Goal: Contribute content: Contribute content

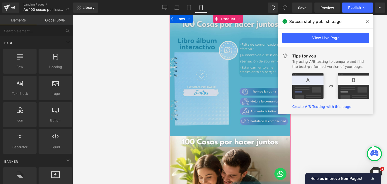
click at [197, 92] on img at bounding box center [229, 75] width 121 height 121
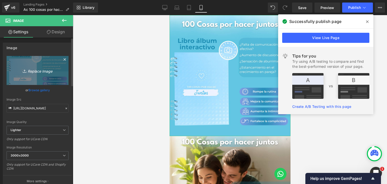
click at [38, 70] on icon "Replace Image" at bounding box center [37, 70] width 40 height 6
click at [34, 70] on icon "Replace Image" at bounding box center [37, 70] width 40 height 6
type input "C:\fakepath\kuhukbkj.png"
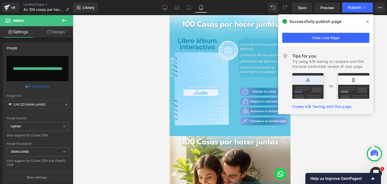
type input "[URL][DOMAIN_NAME]"
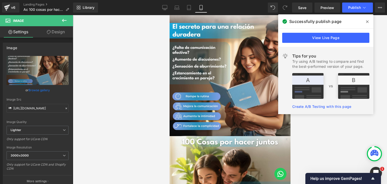
click at [368, 22] on icon at bounding box center [367, 22] width 3 height 4
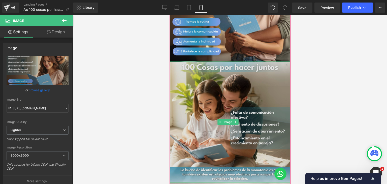
scroll to position [76, 0]
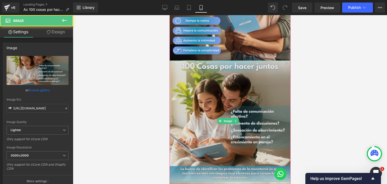
click at [190, 109] on img at bounding box center [229, 120] width 121 height 121
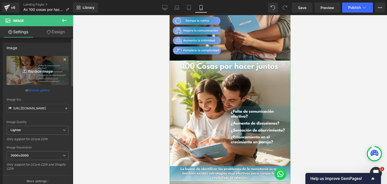
click at [32, 70] on icon "Replace Image" at bounding box center [37, 70] width 40 height 6
type input "C:\fakepath\cssadasd.png"
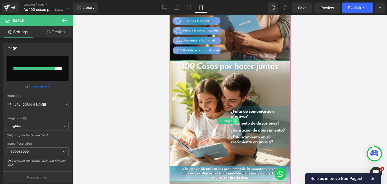
click at [238, 118] on link at bounding box center [235, 121] width 5 height 6
click at [316, 95] on div at bounding box center [230, 99] width 314 height 169
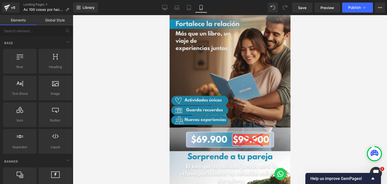
scroll to position [227, 0]
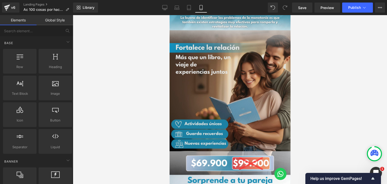
click at [236, 82] on div "Image" at bounding box center [229, 90] width 121 height 121
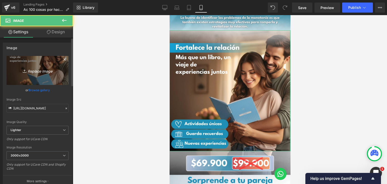
click at [33, 68] on icon "Replace Image" at bounding box center [37, 70] width 40 height 6
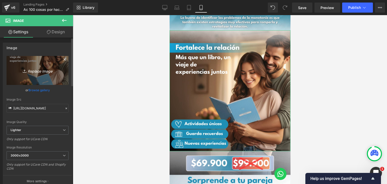
type input "C:\fakepath\cssadasd.png"
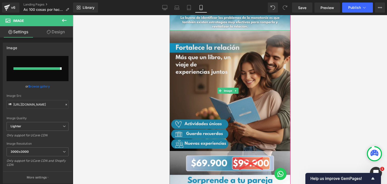
type input "[URL][DOMAIN_NAME]"
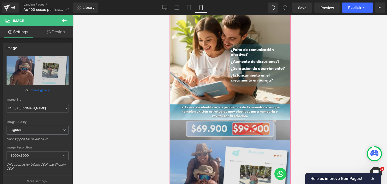
scroll to position [176, 0]
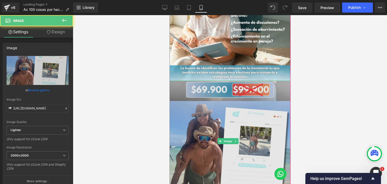
click at [264, 135] on img at bounding box center [229, 141] width 121 height 121
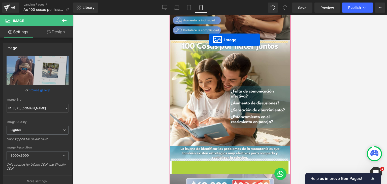
scroll to position [91, 0]
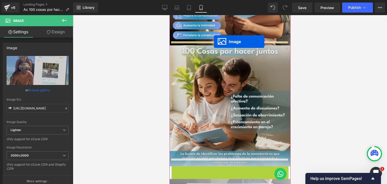
drag, startPoint x: 220, startPoint y: 133, endPoint x: 213, endPoint y: 42, distance: 91.4
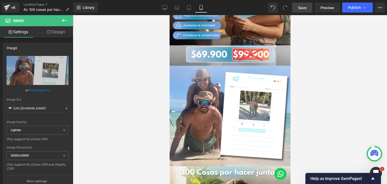
click at [309, 7] on link "Save" at bounding box center [302, 8] width 20 height 10
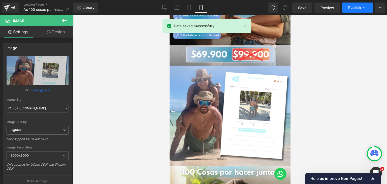
click at [349, 8] on span "Publish" at bounding box center [354, 8] width 13 height 4
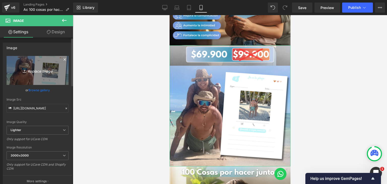
click at [43, 71] on icon "Replace Image" at bounding box center [37, 70] width 40 height 6
type input "C:\fakepath\cssadasd.png"
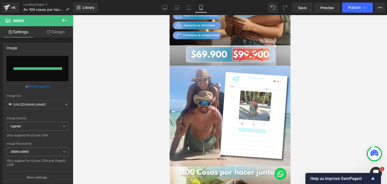
type input "[URL][DOMAIN_NAME]"
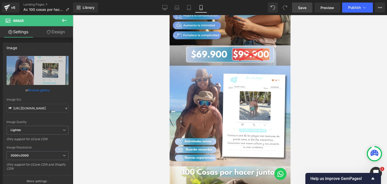
click at [300, 9] on span "Save" at bounding box center [302, 7] width 8 height 5
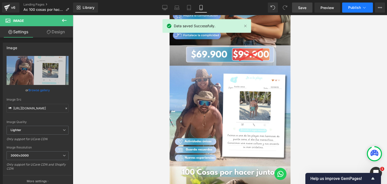
click at [356, 9] on span "Publish" at bounding box center [354, 8] width 13 height 4
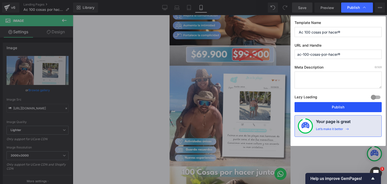
click at [321, 107] on button "Publish" at bounding box center [337, 107] width 87 height 10
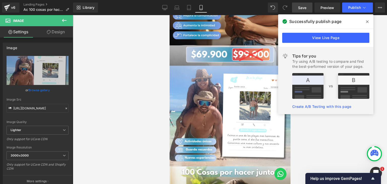
click at [306, 37] on link "View Live Page" at bounding box center [325, 38] width 87 height 10
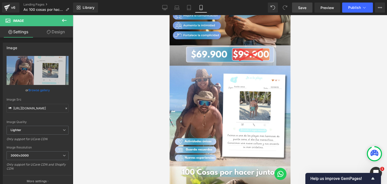
click at [64, 22] on icon at bounding box center [64, 20] width 6 height 6
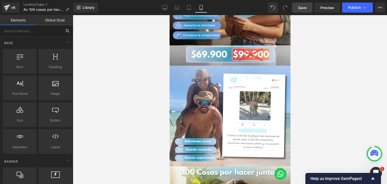
click at [40, 32] on input "text" at bounding box center [31, 30] width 62 height 11
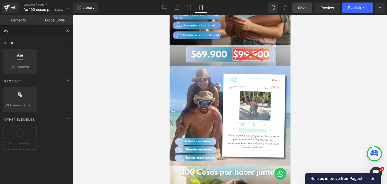
type input "dyn"
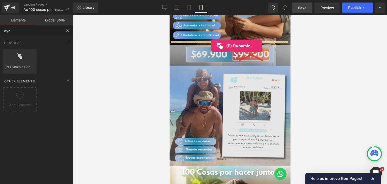
drag, startPoint x: 187, startPoint y: 84, endPoint x: 211, endPoint y: 46, distance: 45.3
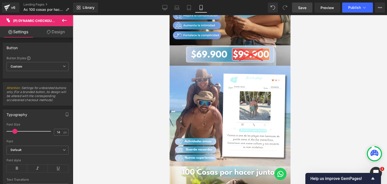
click at [51, 32] on link "Design" at bounding box center [56, 31] width 37 height 11
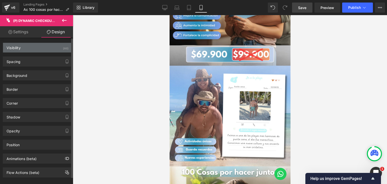
click at [27, 49] on div "Visibility (All)" at bounding box center [37, 48] width 69 height 10
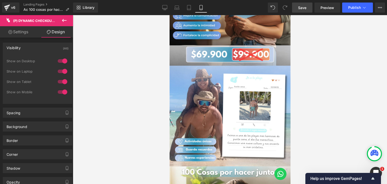
click at [19, 33] on link "Settings" at bounding box center [18, 31] width 37 height 11
type input "100"
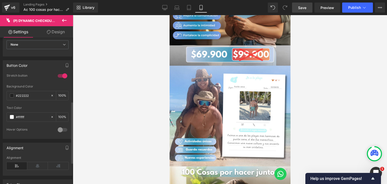
scroll to position [150, 0]
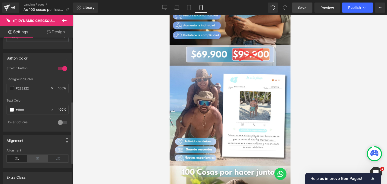
click at [34, 158] on icon at bounding box center [37, 159] width 21 height 8
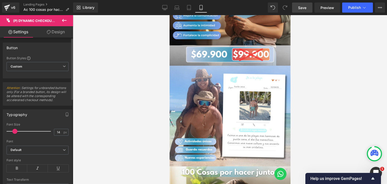
scroll to position [0, 0]
click at [48, 32] on icon at bounding box center [49, 32] width 4 height 4
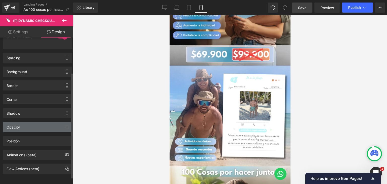
scroll to position [7, 0]
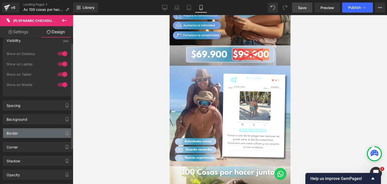
click at [30, 134] on div "Border" at bounding box center [37, 133] width 69 height 10
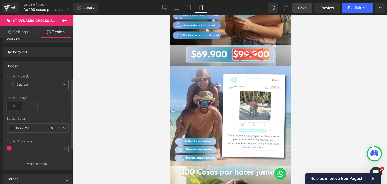
scroll to position [83, 0]
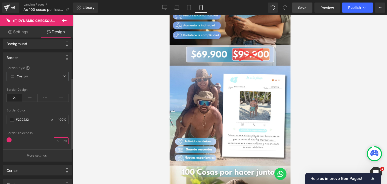
click at [55, 138] on input "0" at bounding box center [58, 140] width 9 height 6
click at [58, 139] on input "0" at bounding box center [58, 140] width 9 height 6
type input "10"
click at [58, 133] on div "Border Thickness" at bounding box center [38, 133] width 62 height 4
click at [39, 129] on div "Border Style Custom Custom Setup Global Style Custom Setup Global Style none Bo…" at bounding box center [37, 113] width 69 height 95
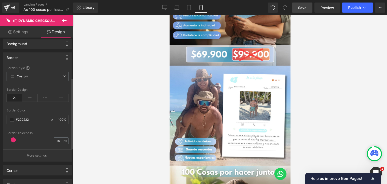
scroll to position [108, 0]
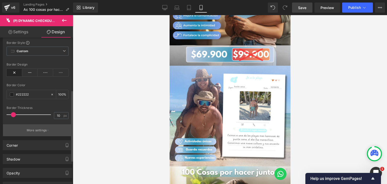
click at [42, 131] on p "More settings" at bounding box center [37, 130] width 20 height 5
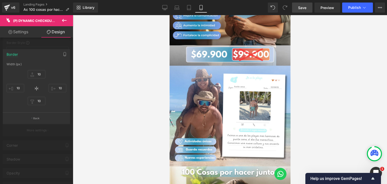
click at [18, 43] on div at bounding box center [36, 100] width 73 height 171
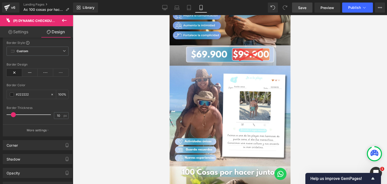
click at [299, 9] on span "Save" at bounding box center [302, 7] width 8 height 5
click at [308, 9] on link "Save" at bounding box center [302, 8] width 20 height 10
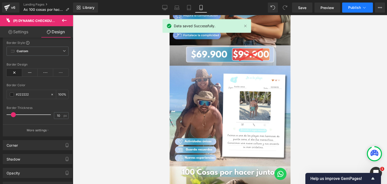
click at [356, 9] on span "Publish" at bounding box center [354, 8] width 13 height 4
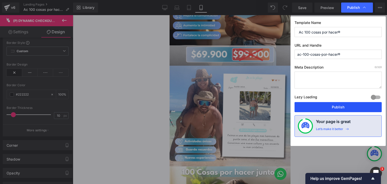
click at [320, 105] on button "Publish" at bounding box center [337, 107] width 87 height 10
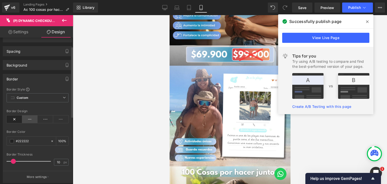
scroll to position [0, 0]
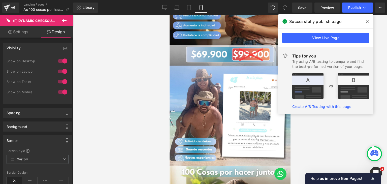
click at [23, 31] on link "Settings" at bounding box center [18, 31] width 37 height 11
type input "100"
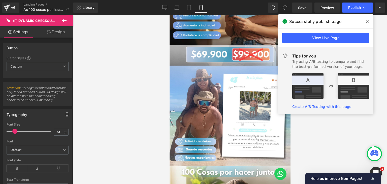
click at [46, 33] on link "Design" at bounding box center [56, 31] width 37 height 11
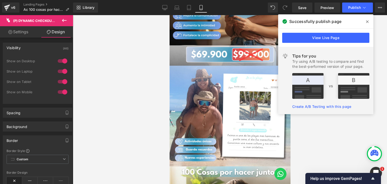
type input "0"
type input "11"
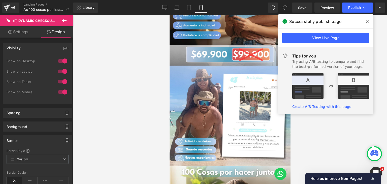
type input "15"
type input "11"
type input "15"
type input "100"
type input "0"
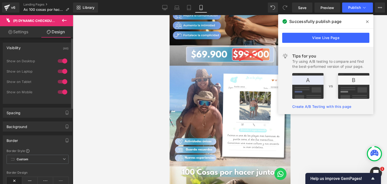
click at [19, 118] on div "Background Color & Image color #222222 Color #222222 100 % Image Replace Image …" at bounding box center [37, 125] width 75 height 14
click at [20, 113] on div "Spacing" at bounding box center [14, 111] width 14 height 7
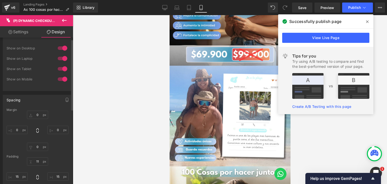
scroll to position [25, 0]
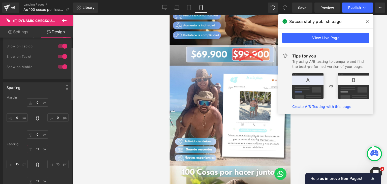
click at [38, 148] on input "11" at bounding box center [37, 149] width 21 height 8
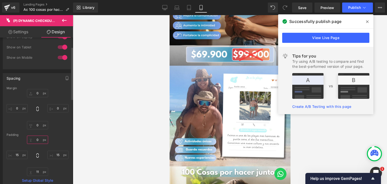
scroll to position [50, 0]
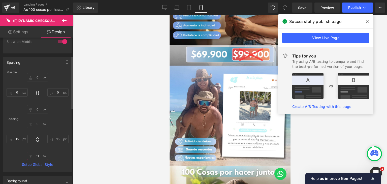
click at [35, 155] on input "11" at bounding box center [37, 156] width 21 height 8
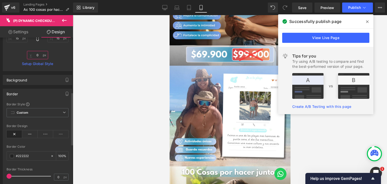
scroll to position [126, 0]
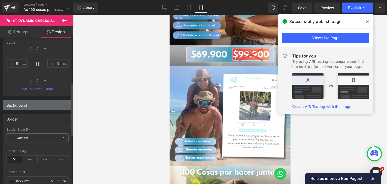
click at [27, 106] on div "Background" at bounding box center [37, 105] width 69 height 10
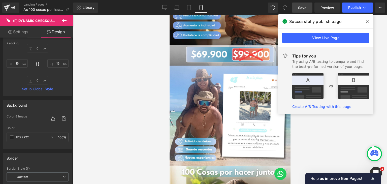
click at [303, 7] on span "Save" at bounding box center [302, 7] width 8 height 5
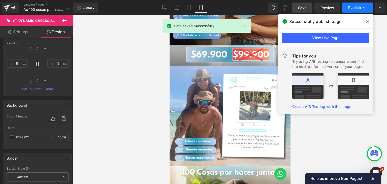
click at [351, 6] on span "Publish" at bounding box center [354, 8] width 13 height 4
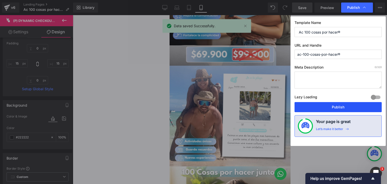
click at [319, 109] on button "Publish" at bounding box center [337, 107] width 87 height 10
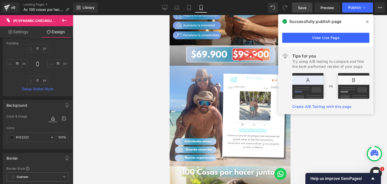
click at [368, 21] on icon at bounding box center [367, 22] width 3 height 4
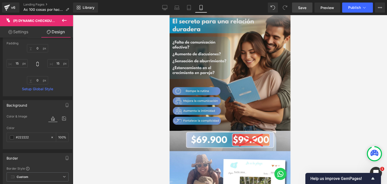
scroll to position [0, 0]
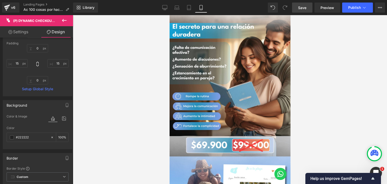
drag, startPoint x: 41, startPoint y: 22, endPoint x: 37, endPoint y: 20, distance: 4.5
click at [37, 20] on span "(P) Dynamic Checkout Button" at bounding box center [41, 21] width 56 height 4
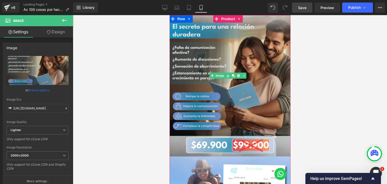
drag, startPoint x: 213, startPoint y: 131, endPoint x: 214, endPoint y: 120, distance: 11.6
click at [214, 120] on div "Image" at bounding box center [229, 75] width 121 height 121
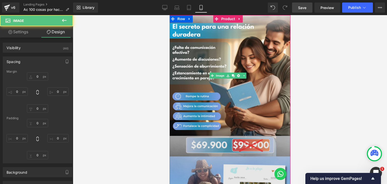
type input "0"
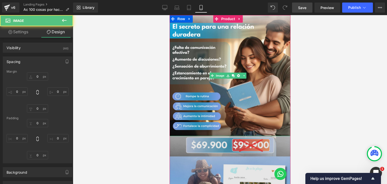
type input "0"
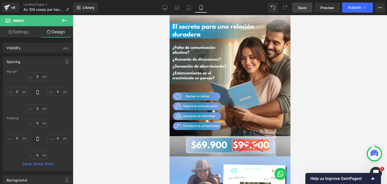
type input "0"
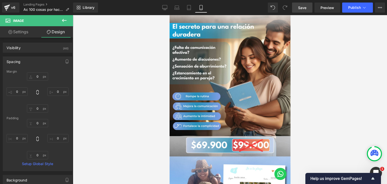
type input "0"
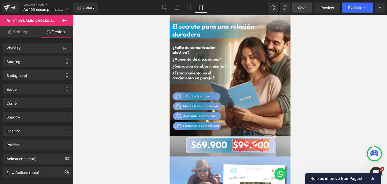
click at [22, 30] on link "Settings" at bounding box center [18, 31] width 37 height 11
type input "100"
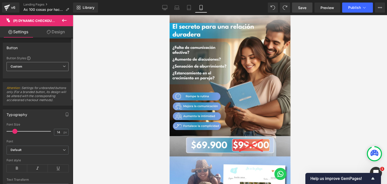
click at [54, 68] on span "Custom Setup Global Style" at bounding box center [38, 66] width 62 height 9
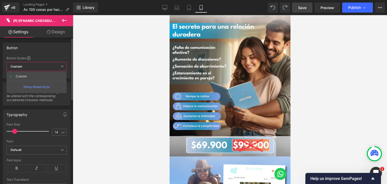
click at [54, 68] on span "Custom Setup Global Style" at bounding box center [37, 66] width 60 height 9
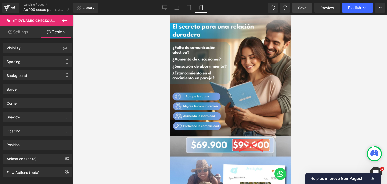
type input "100"
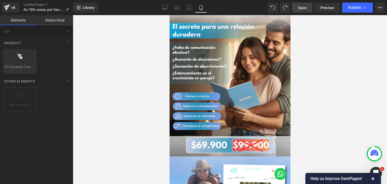
click at [297, 9] on link "Save" at bounding box center [302, 8] width 20 height 10
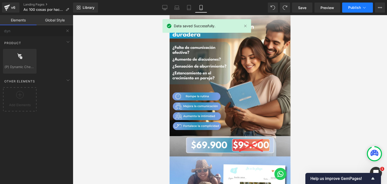
click at [356, 7] on span "Publish" at bounding box center [354, 8] width 13 height 4
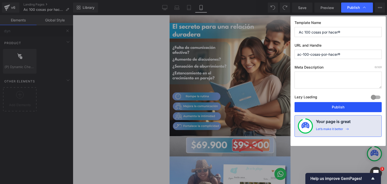
click at [323, 108] on button "Publish" at bounding box center [337, 107] width 87 height 10
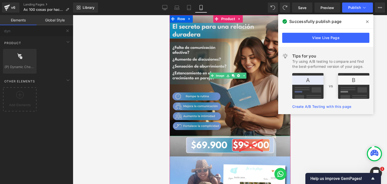
click at [235, 96] on img at bounding box center [229, 75] width 121 height 121
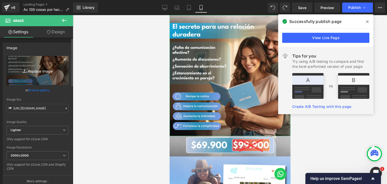
click at [41, 67] on icon "Replace Image" at bounding box center [37, 70] width 40 height 6
type input "C:\fakepath\dailascnklacskac.png"
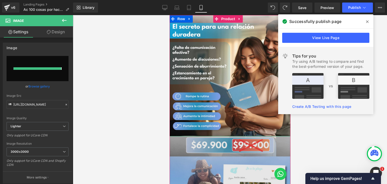
type input "[URL][DOMAIN_NAME]"
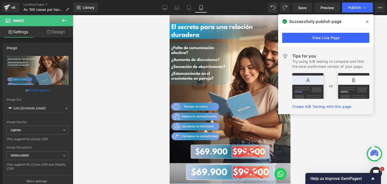
click at [367, 20] on icon at bounding box center [367, 22] width 3 height 4
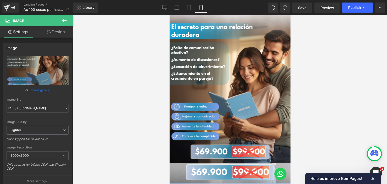
click at [65, 22] on icon at bounding box center [64, 20] width 6 height 6
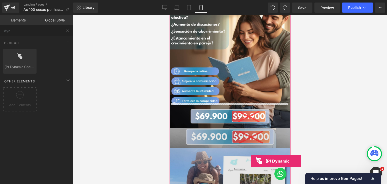
scroll to position [55, 0]
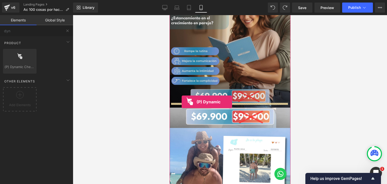
drag, startPoint x: 188, startPoint y: 80, endPoint x: 181, endPoint y: 102, distance: 23.2
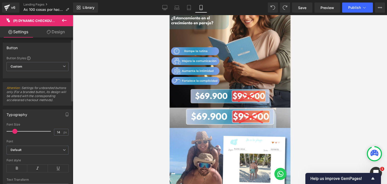
scroll to position [25, 0]
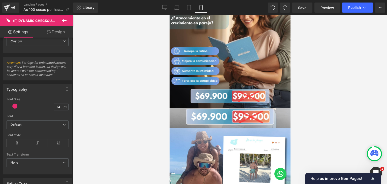
click at [51, 28] on link "Design" at bounding box center [56, 31] width 37 height 11
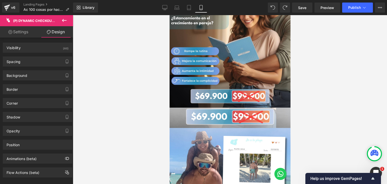
type input "0"
type input "11"
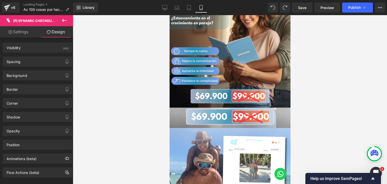
type input "15"
type input "11"
type input "15"
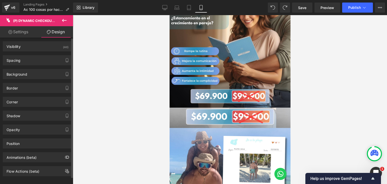
scroll to position [0, 0]
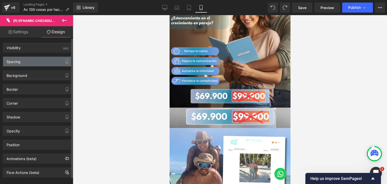
click at [29, 63] on div "Spacing" at bounding box center [37, 62] width 69 height 10
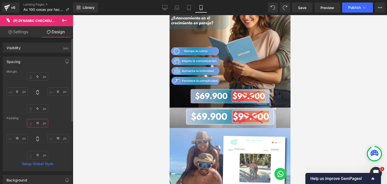
click at [37, 124] on input "11" at bounding box center [37, 123] width 21 height 8
type input "0"
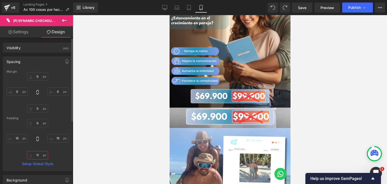
click at [39, 156] on input "11" at bounding box center [37, 155] width 21 height 8
type input "0"
click at [62, 157] on div "0 0 15px 15 0 0 15px 15" at bounding box center [38, 139] width 62 height 40
click at [18, 66] on div "Spacing" at bounding box center [37, 62] width 69 height 10
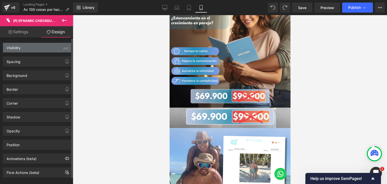
click at [29, 45] on div "Visibility (All)" at bounding box center [37, 48] width 69 height 10
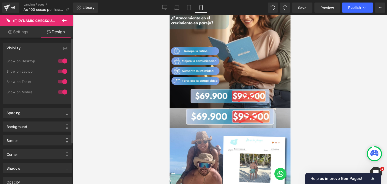
click at [15, 47] on div "Visibility" at bounding box center [14, 46] width 14 height 7
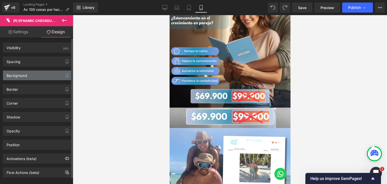
click at [20, 75] on div "Background" at bounding box center [17, 73] width 21 height 7
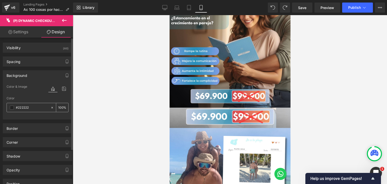
click at [11, 108] on span at bounding box center [12, 107] width 4 height 4
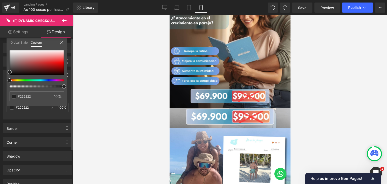
type input "#212121"
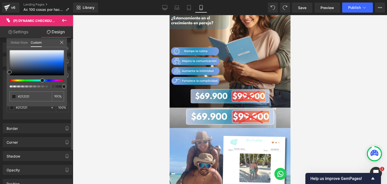
click at [40, 80] on div at bounding box center [35, 80] width 54 height 2
click at [43, 95] on input "#212121" at bounding box center [31, 96] width 27 height 5
paste input "5a8ed"
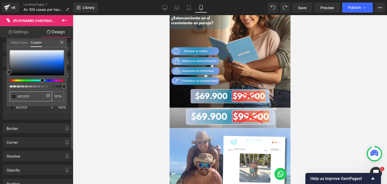
type input "#5a8ed1"
click at [65, 77] on div "#5a8ed1 100 %" at bounding box center [37, 78] width 60 height 56
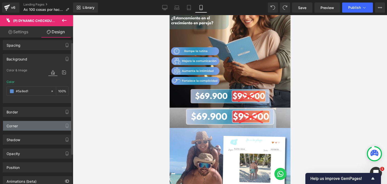
scroll to position [25, 0]
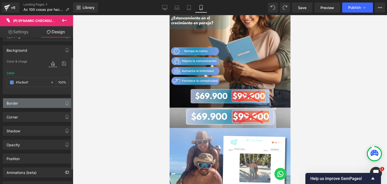
click at [26, 103] on div "Border" at bounding box center [37, 103] width 69 height 10
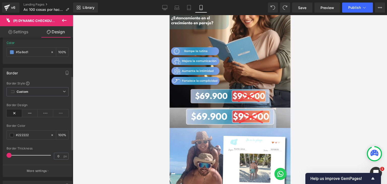
scroll to position [76, 0]
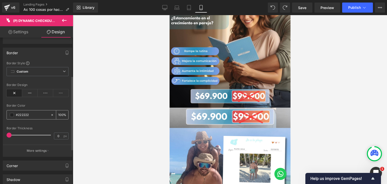
click at [29, 115] on input "#222222" at bounding box center [32, 115] width 32 height 6
click at [30, 115] on input "#222222" at bounding box center [32, 115] width 32 height 6
paste input "5a8ed1"
type input "#5a8ed1"
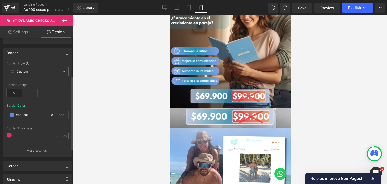
click at [67, 123] on div "Border Style Custom Custom Setup Global Style Custom Setup Global Style none Bo…" at bounding box center [37, 108] width 69 height 95
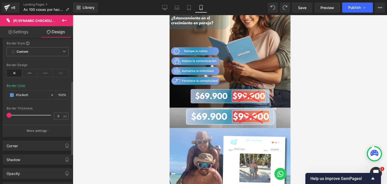
scroll to position [126, 0]
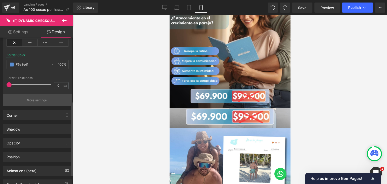
click at [41, 98] on p "More settings" at bounding box center [37, 100] width 20 height 5
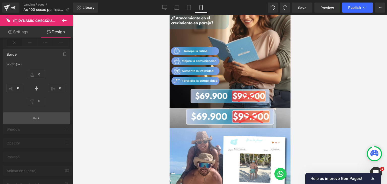
click at [38, 122] on button "Back" at bounding box center [36, 117] width 67 height 11
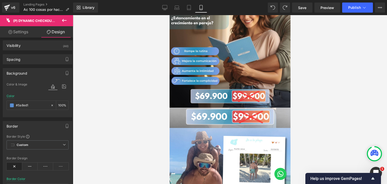
scroll to position [0, 0]
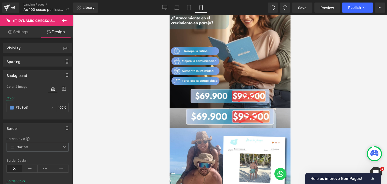
click at [19, 33] on link "Settings" at bounding box center [18, 31] width 37 height 11
type input "#5a8ed1"
type input "100"
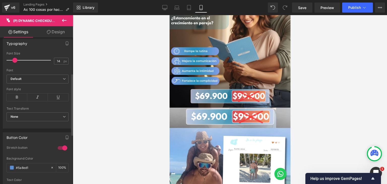
scroll to position [101, 0]
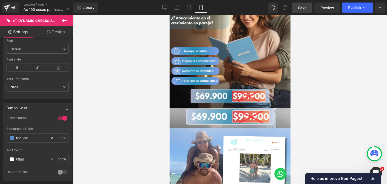
click at [306, 6] on span "Save" at bounding box center [302, 7] width 8 height 5
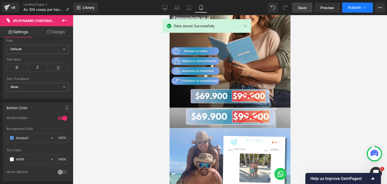
click at [349, 6] on span "Publish" at bounding box center [354, 8] width 13 height 4
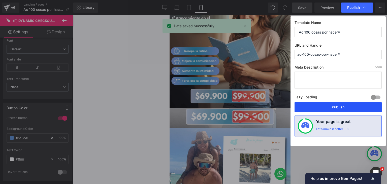
click at [327, 107] on button "Publish" at bounding box center [337, 107] width 87 height 10
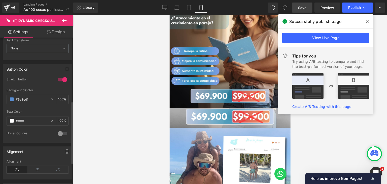
scroll to position [151, 0]
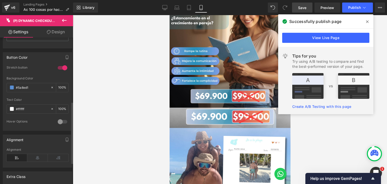
click at [59, 67] on div at bounding box center [62, 68] width 12 height 8
click at [302, 9] on span "Save" at bounding box center [302, 7] width 8 height 5
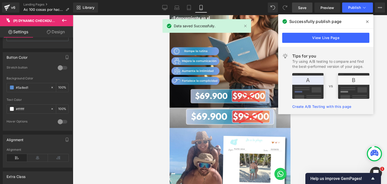
click at [366, 21] on icon at bounding box center [367, 21] width 3 height 3
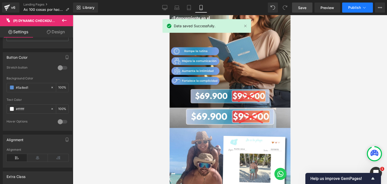
click at [353, 9] on span "Publish" at bounding box center [354, 8] width 13 height 4
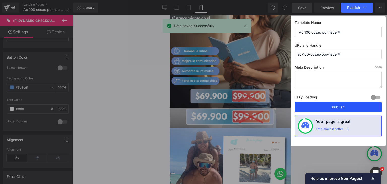
click at [322, 107] on button "Publish" at bounding box center [337, 107] width 87 height 10
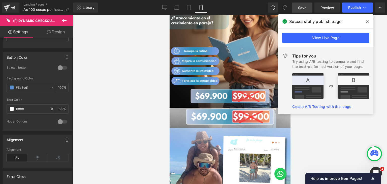
click at [50, 31] on icon at bounding box center [49, 32] width 4 height 4
type input "0"
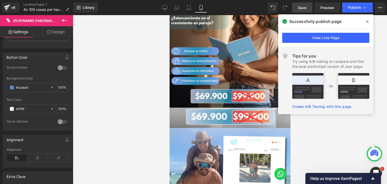
type input "0"
type input "15"
type input "0"
type input "15"
type input "100"
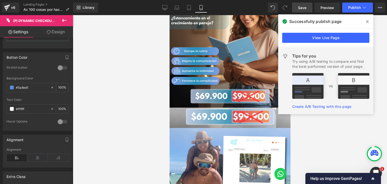
type input "100"
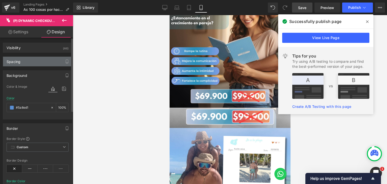
click at [32, 63] on div "Spacing" at bounding box center [37, 62] width 69 height 10
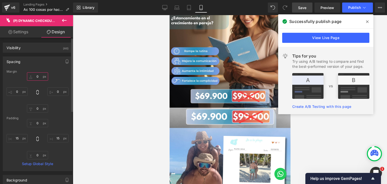
click at [37, 76] on input "0" at bounding box center [37, 76] width 21 height 8
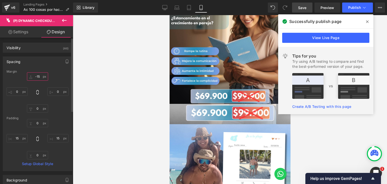
type input "-15"
click at [47, 63] on div "Spacing" at bounding box center [37, 62] width 69 height 10
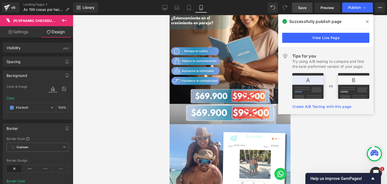
click at [299, 10] on span "Save" at bounding box center [302, 7] width 8 height 5
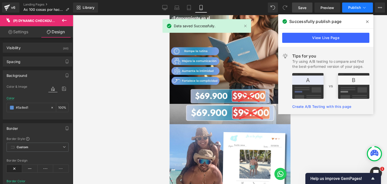
click at [350, 8] on span "Publish" at bounding box center [354, 8] width 13 height 4
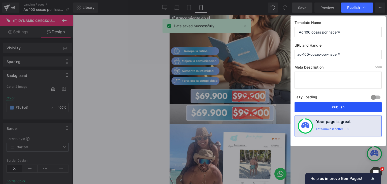
click at [332, 103] on button "Publish" at bounding box center [337, 107] width 87 height 10
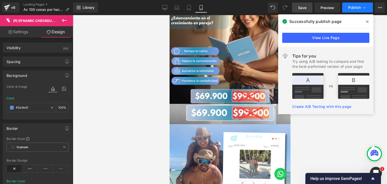
click at [350, 7] on span "Publish" at bounding box center [354, 8] width 13 height 4
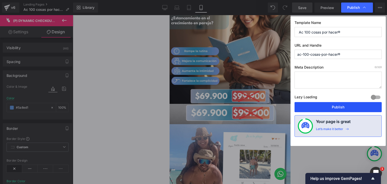
click at [327, 104] on button "Publish" at bounding box center [337, 107] width 87 height 10
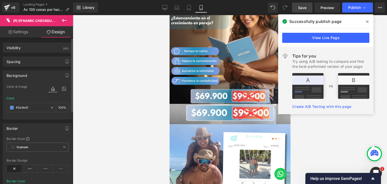
click at [26, 88] on div "Color & Image color" at bounding box center [38, 90] width 62 height 13
click at [51, 88] on icon at bounding box center [52, 88] width 9 height 7
click at [51, 89] on icon at bounding box center [52, 88] width 9 height 7
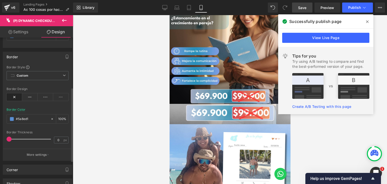
scroll to position [101, 0]
